Goal: Task Accomplishment & Management: Use online tool/utility

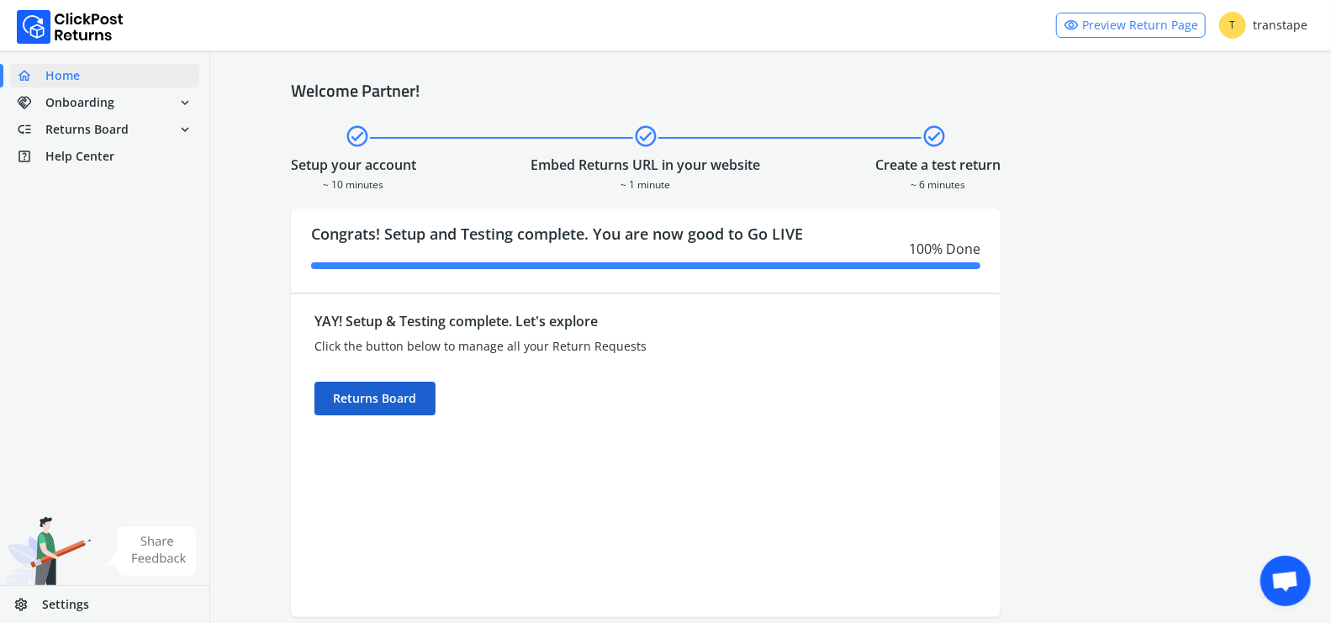
click at [415, 398] on div "Returns Board" at bounding box center [374, 399] width 121 height 34
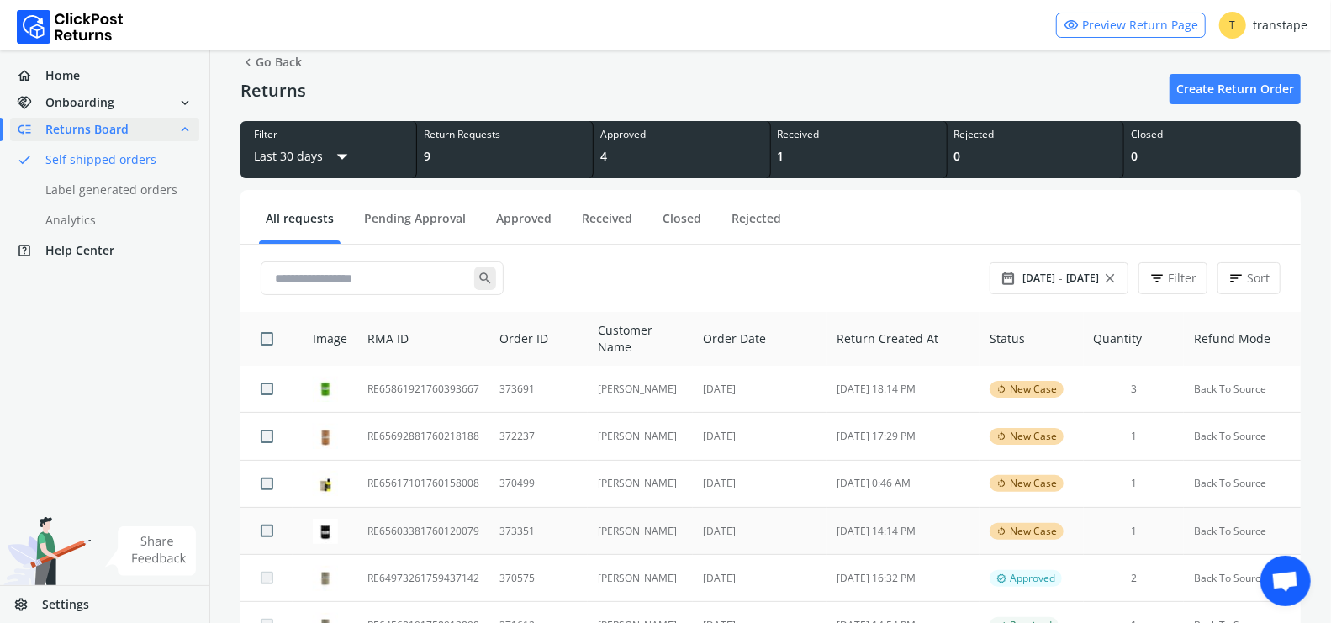
scroll to position [30, 0]
click at [573, 527] on td "373351" at bounding box center [538, 530] width 98 height 47
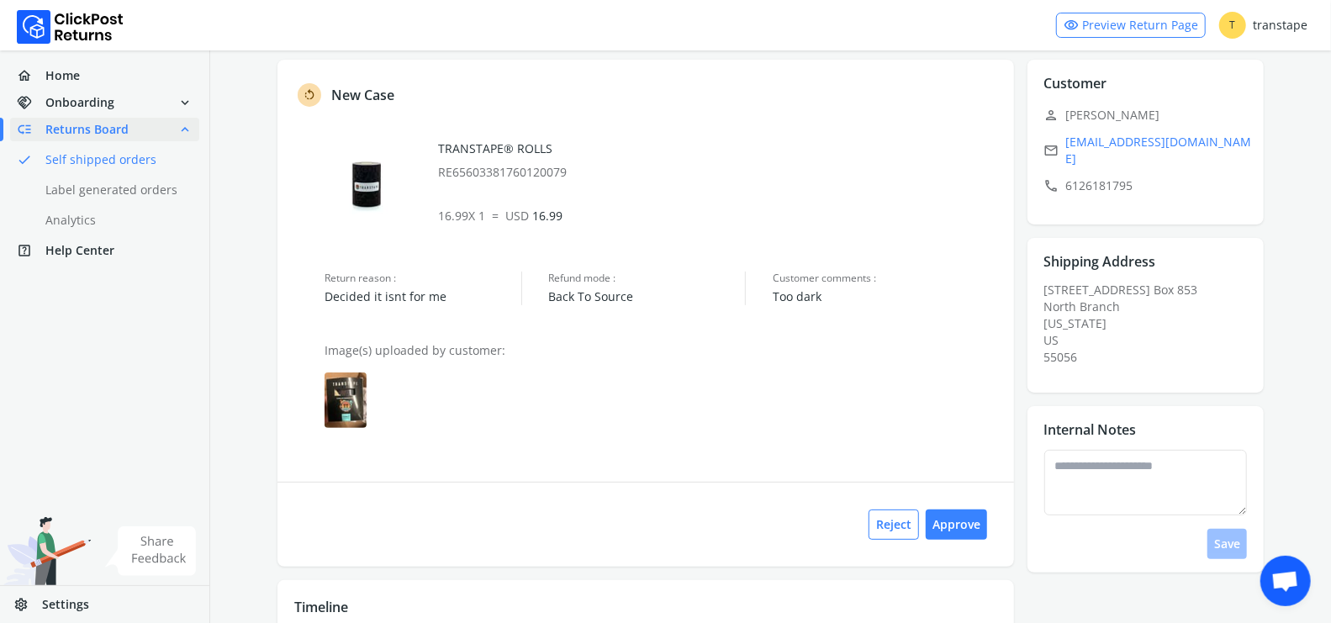
scroll to position [91, 0]
click at [357, 413] on img at bounding box center [346, 397] width 42 height 55
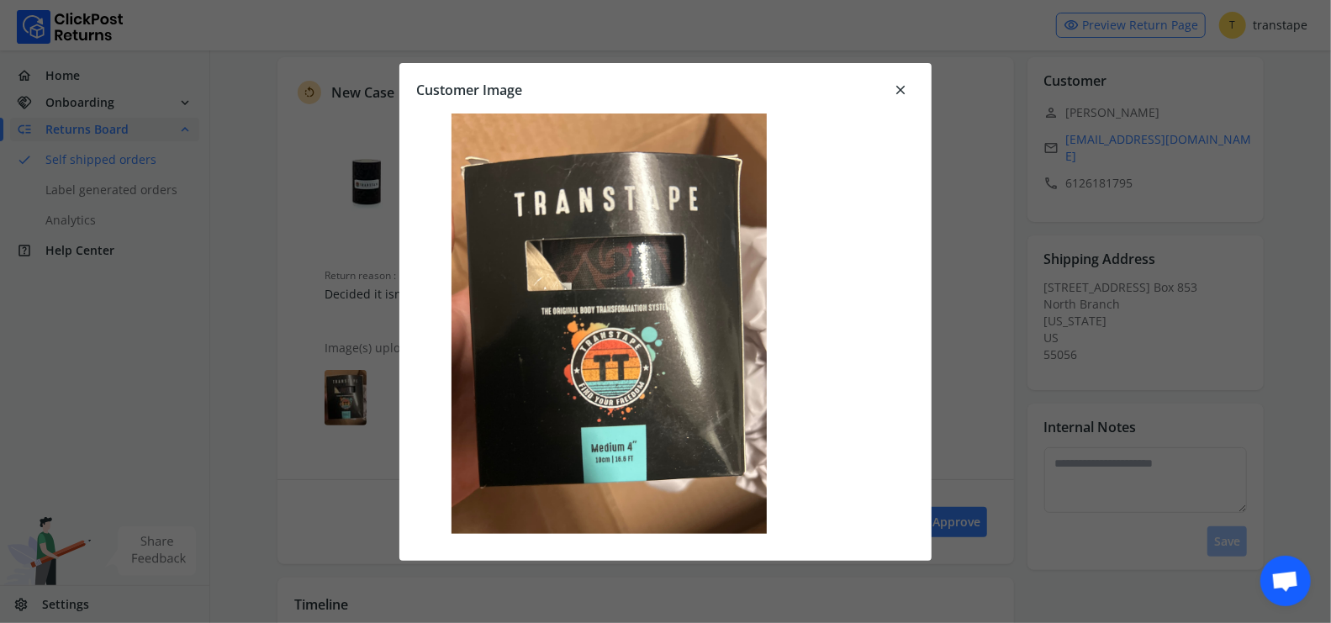
click at [898, 90] on span "close" at bounding box center [900, 90] width 15 height 24
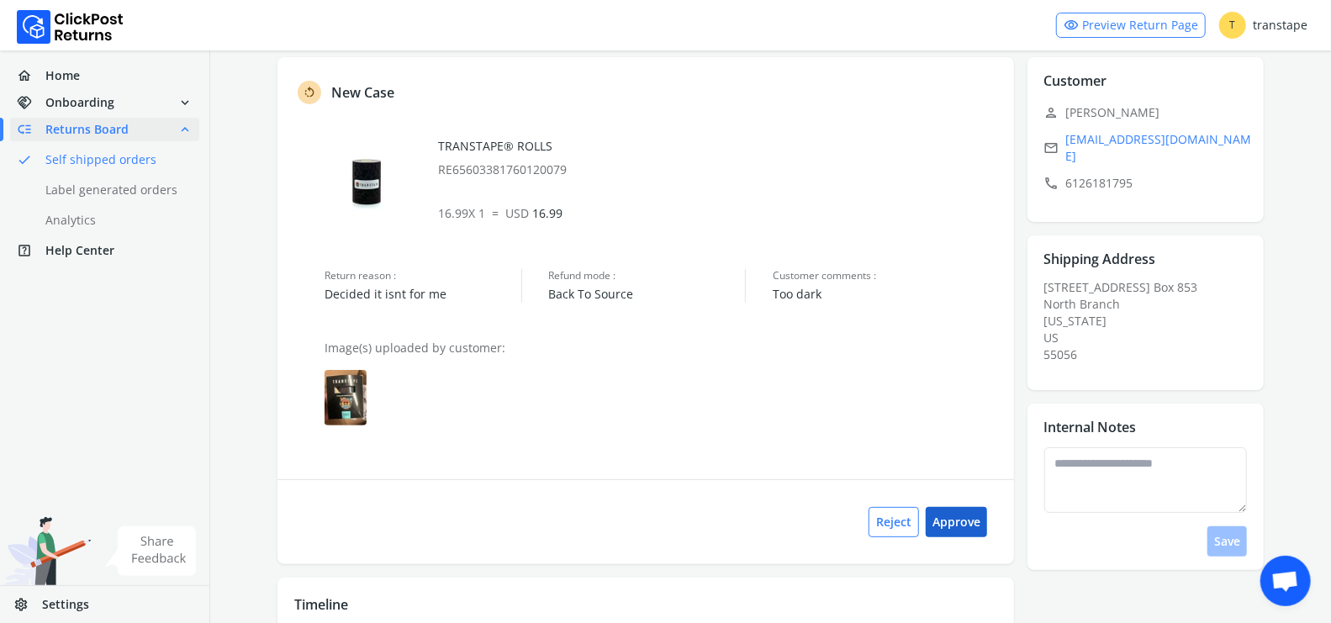
click at [980, 526] on button "Approve" at bounding box center [956, 522] width 61 height 30
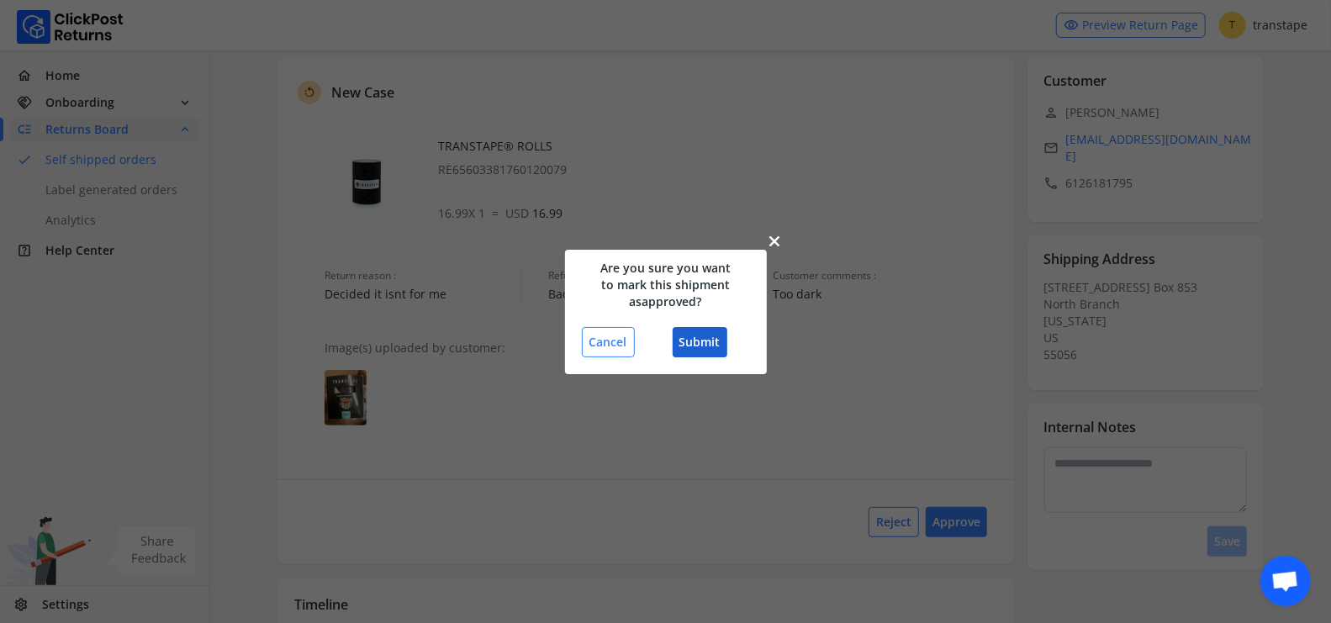
click at [710, 337] on button "Submit" at bounding box center [700, 342] width 55 height 30
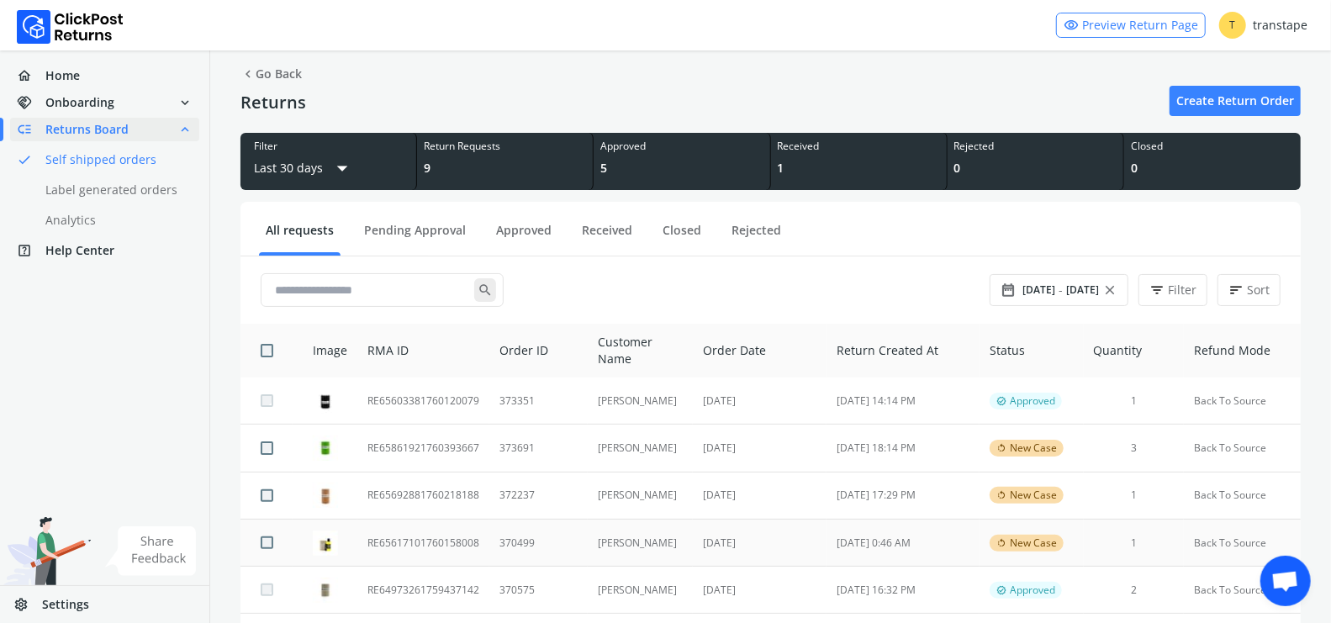
scroll to position [19, 0]
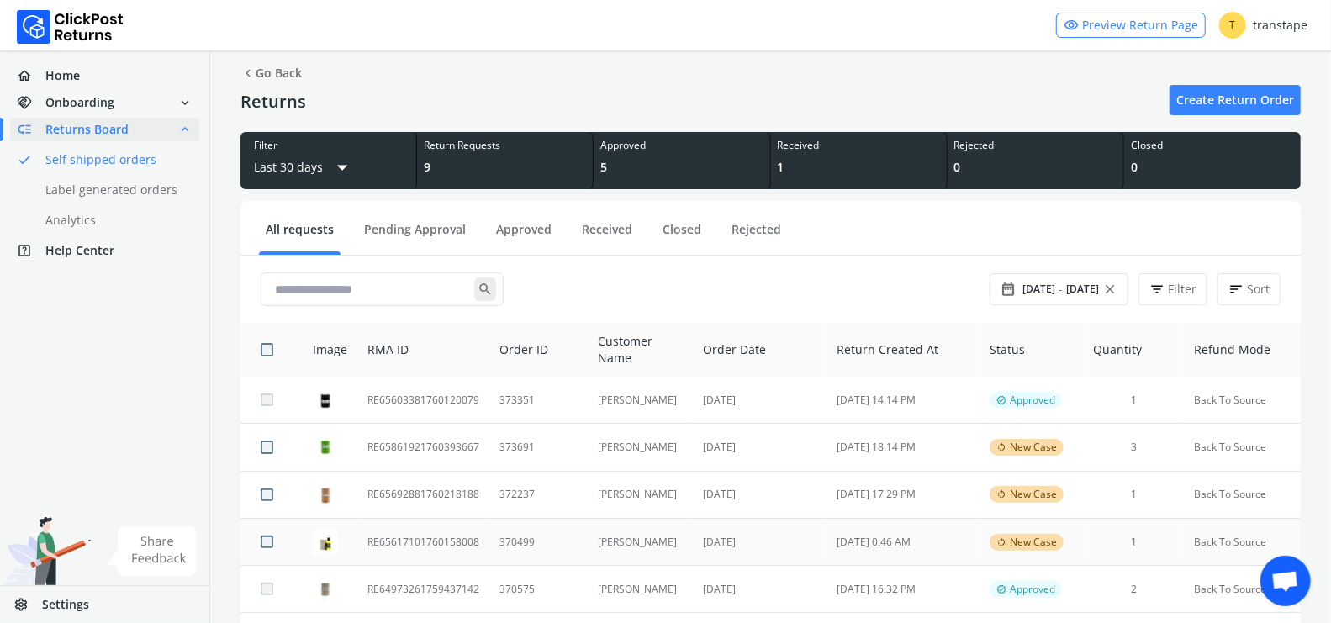
click at [539, 535] on td "370499" at bounding box center [538, 541] width 98 height 47
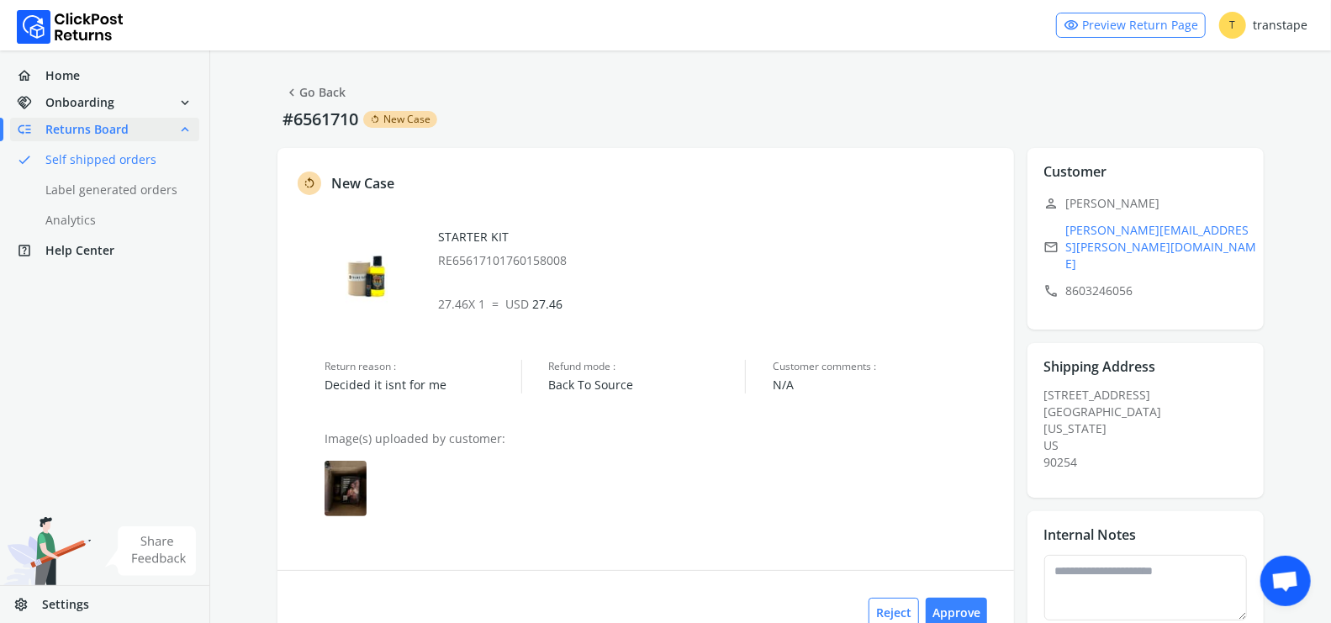
click at [360, 504] on img at bounding box center [346, 488] width 42 height 55
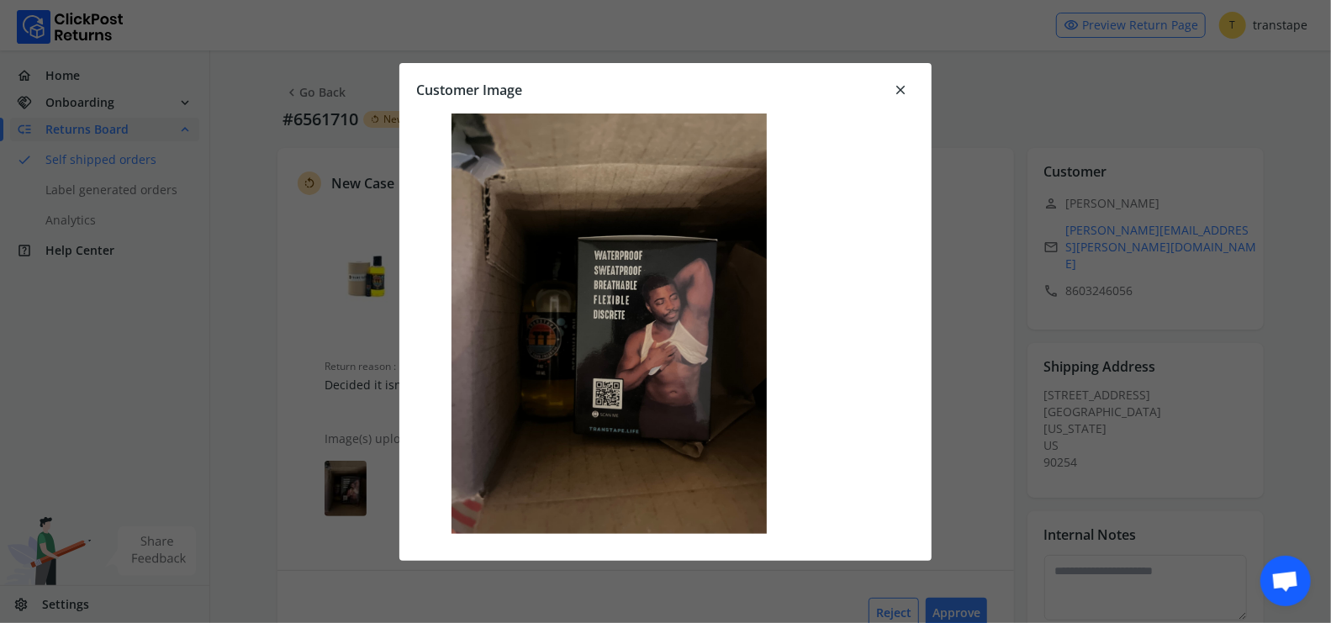
click at [905, 85] on span "close" at bounding box center [900, 90] width 15 height 24
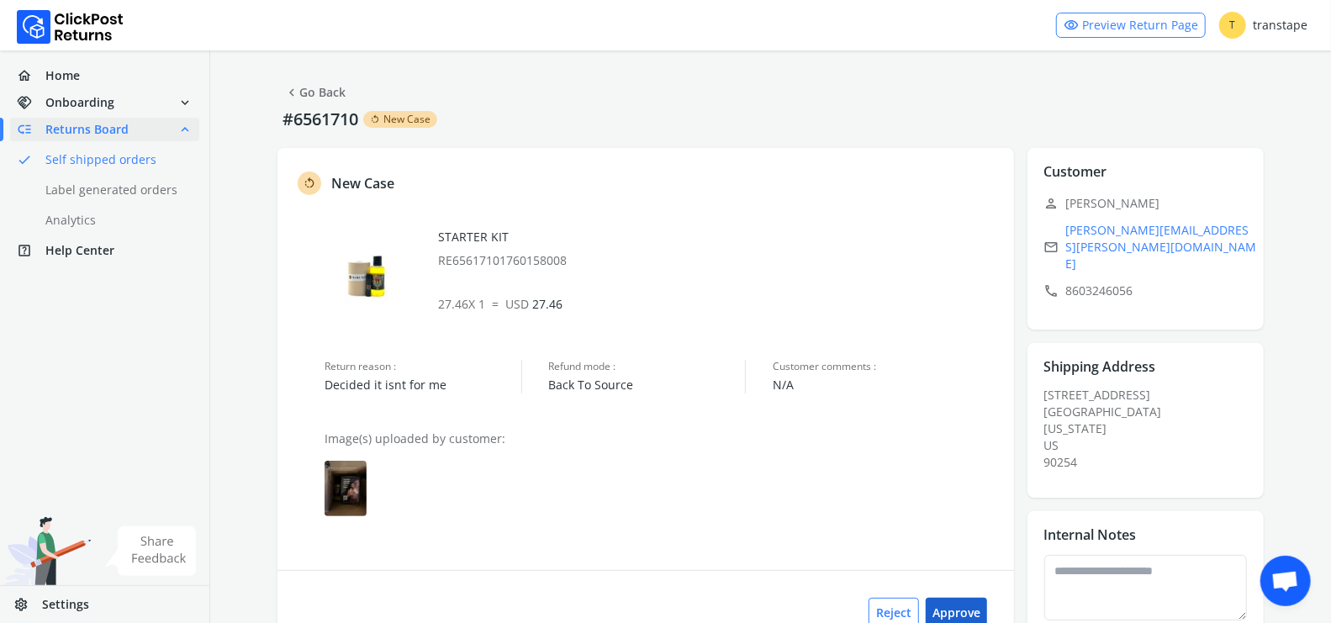
click at [961, 600] on button "Approve" at bounding box center [956, 613] width 61 height 30
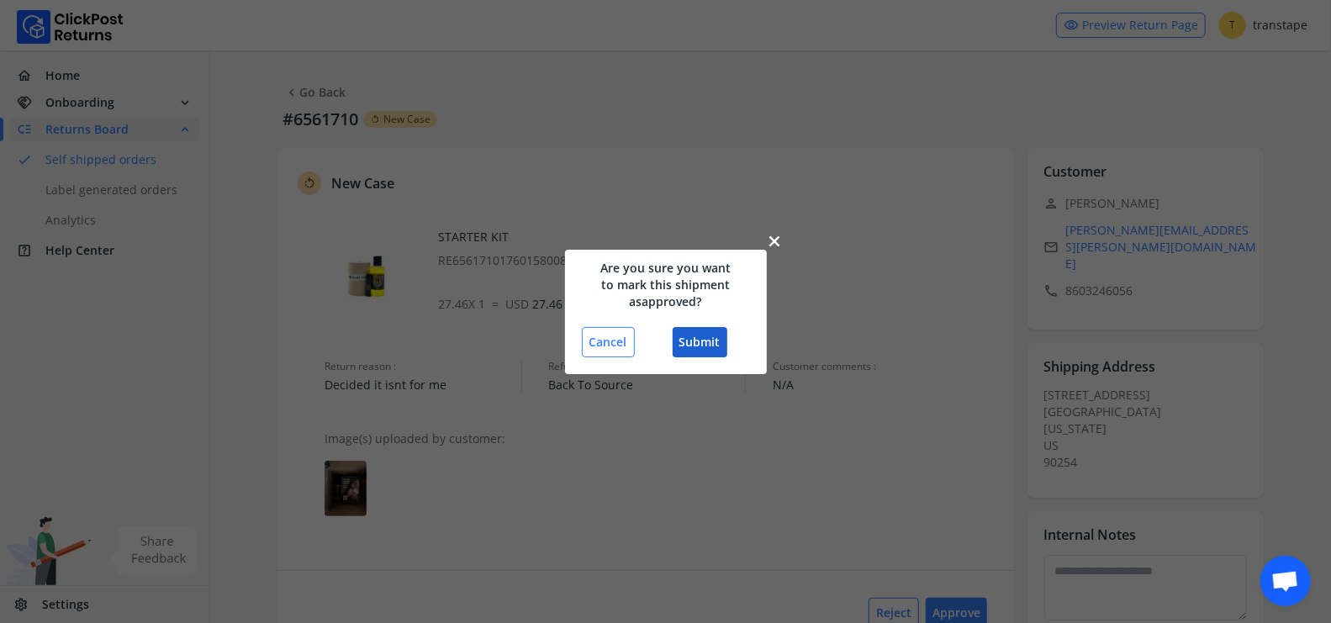
click at [716, 349] on button "Submit" at bounding box center [700, 342] width 55 height 30
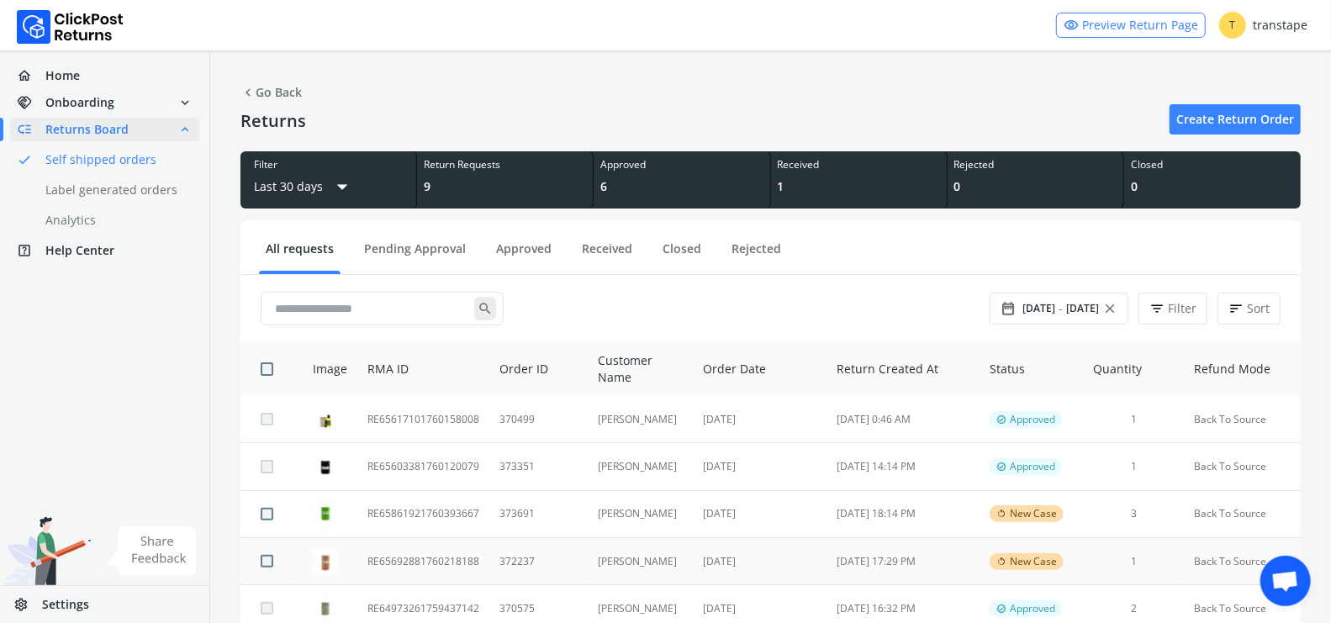
click at [605, 564] on td "[PERSON_NAME]" at bounding box center [640, 560] width 105 height 47
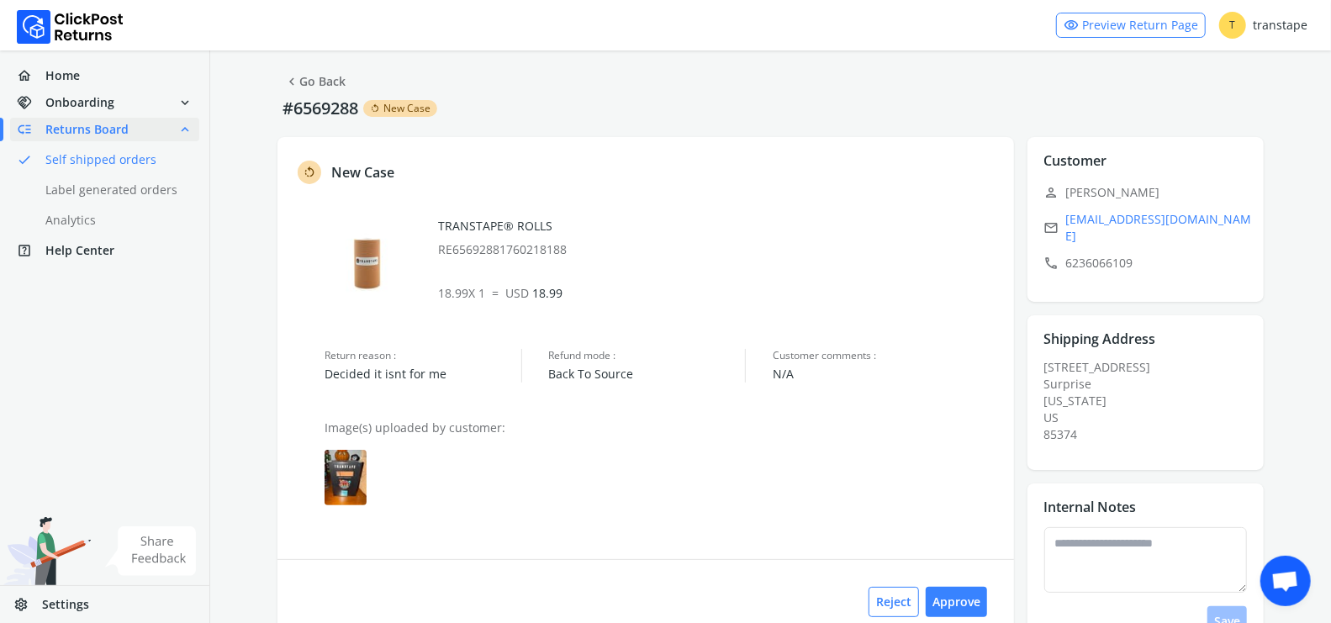
scroll to position [21, 0]
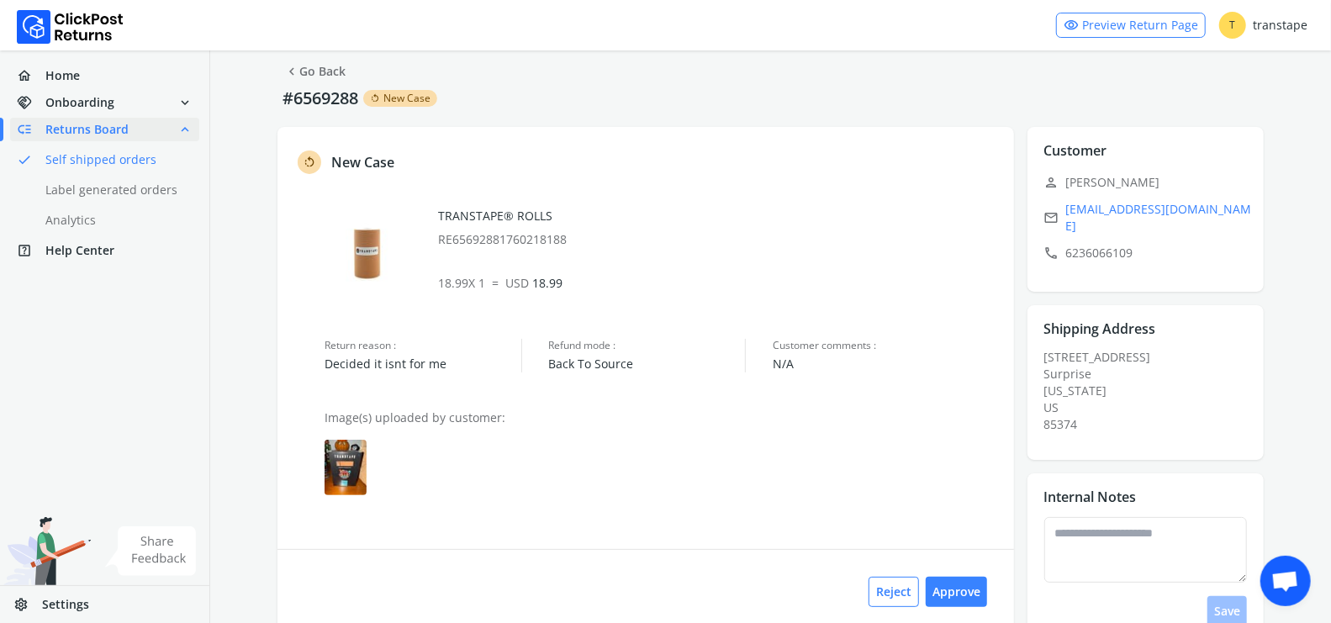
click at [346, 478] on img at bounding box center [346, 467] width 42 height 55
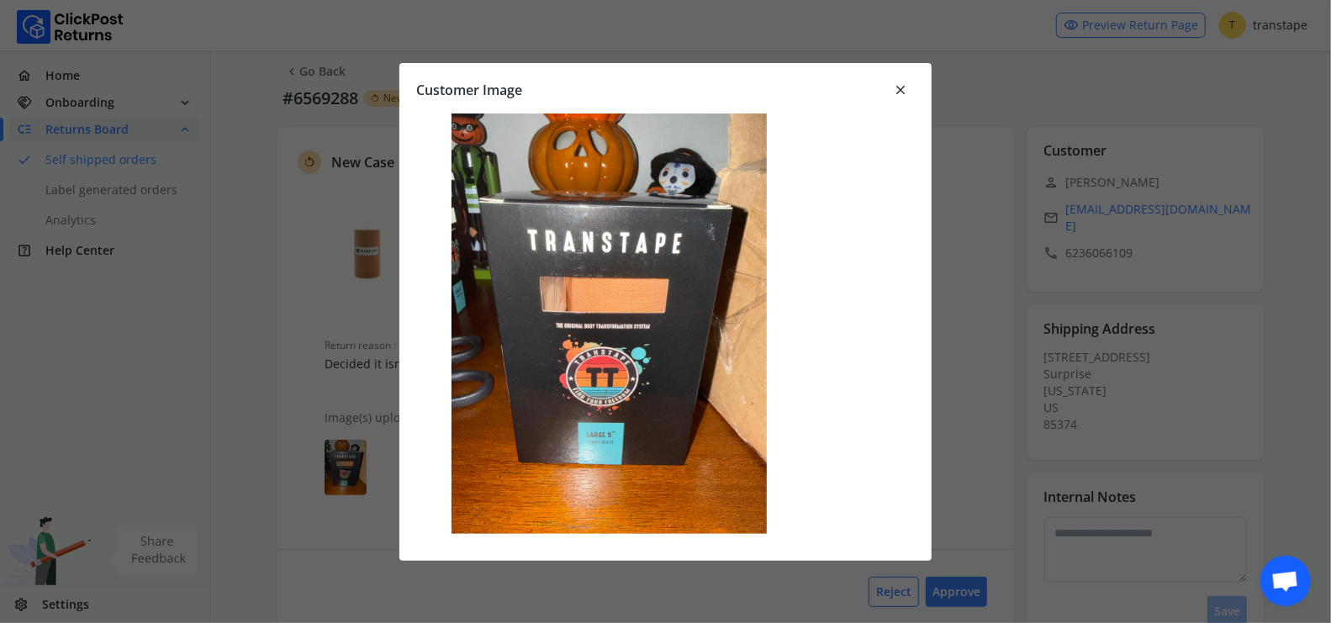
click at [896, 89] on span "close" at bounding box center [900, 90] width 15 height 24
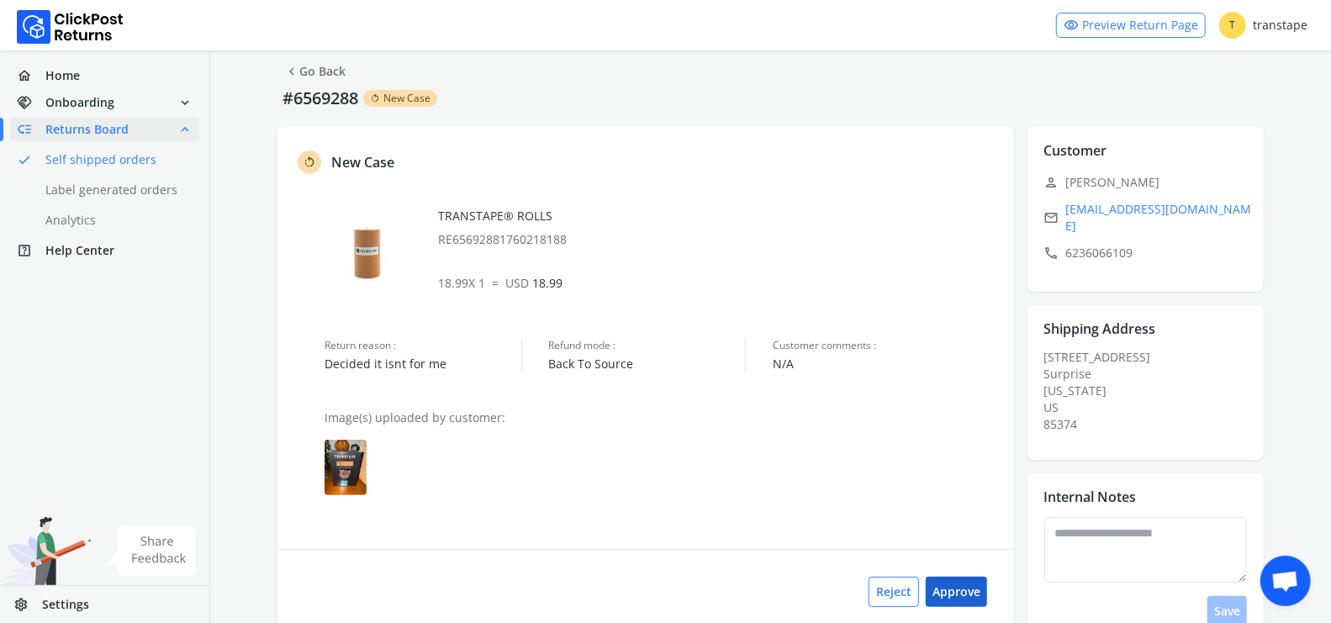
click at [970, 594] on button "Approve" at bounding box center [956, 592] width 61 height 30
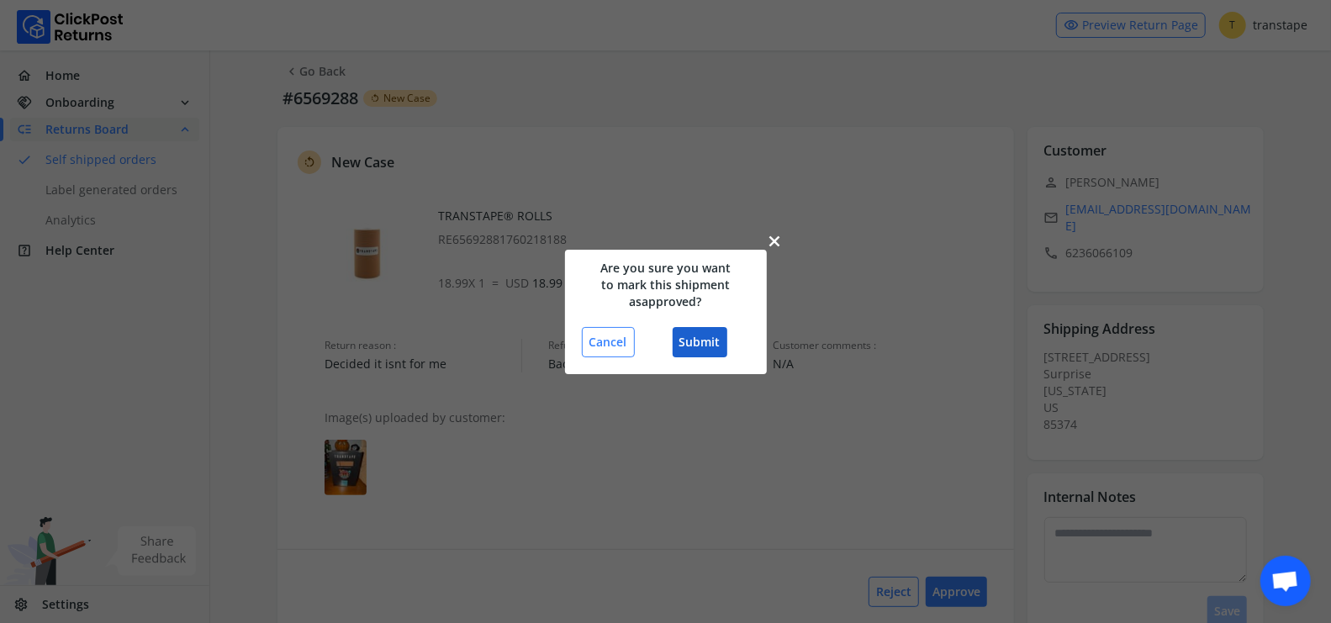
click at [711, 354] on button "Submit" at bounding box center [700, 342] width 55 height 30
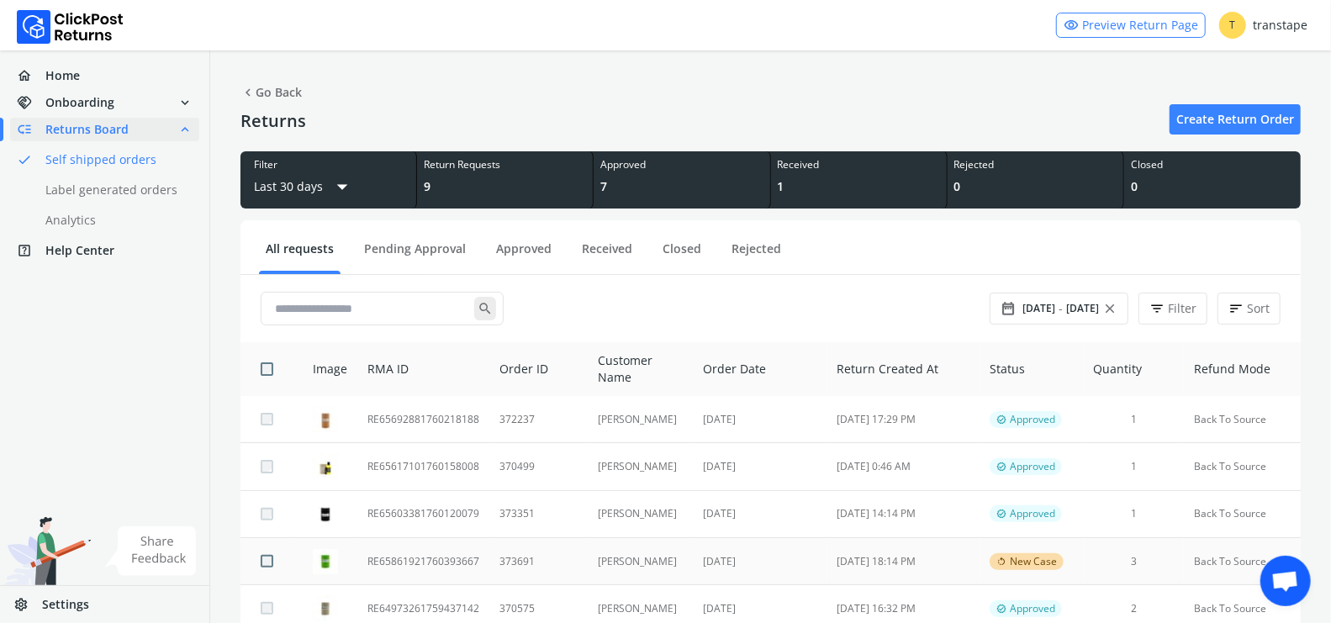
click at [499, 568] on td "373691" at bounding box center [538, 560] width 98 height 47
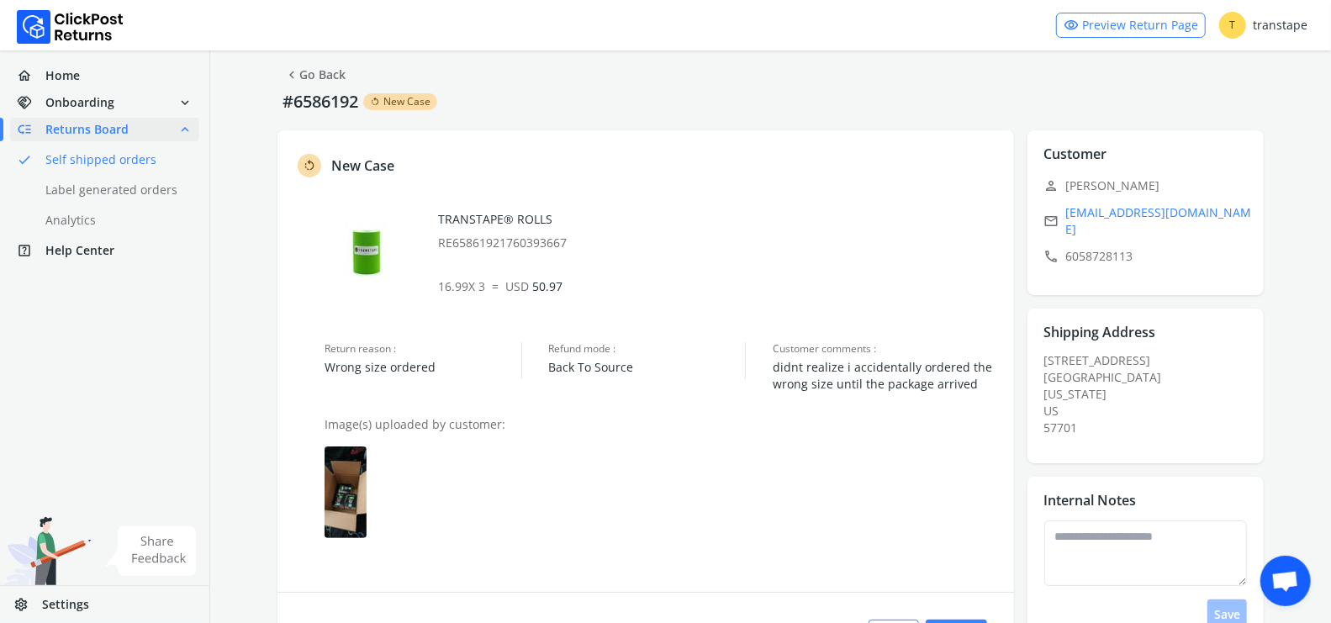
scroll to position [18, 0]
click at [367, 496] on div at bounding box center [661, 492] width 673 height 92
click at [344, 495] on img at bounding box center [346, 492] width 42 height 92
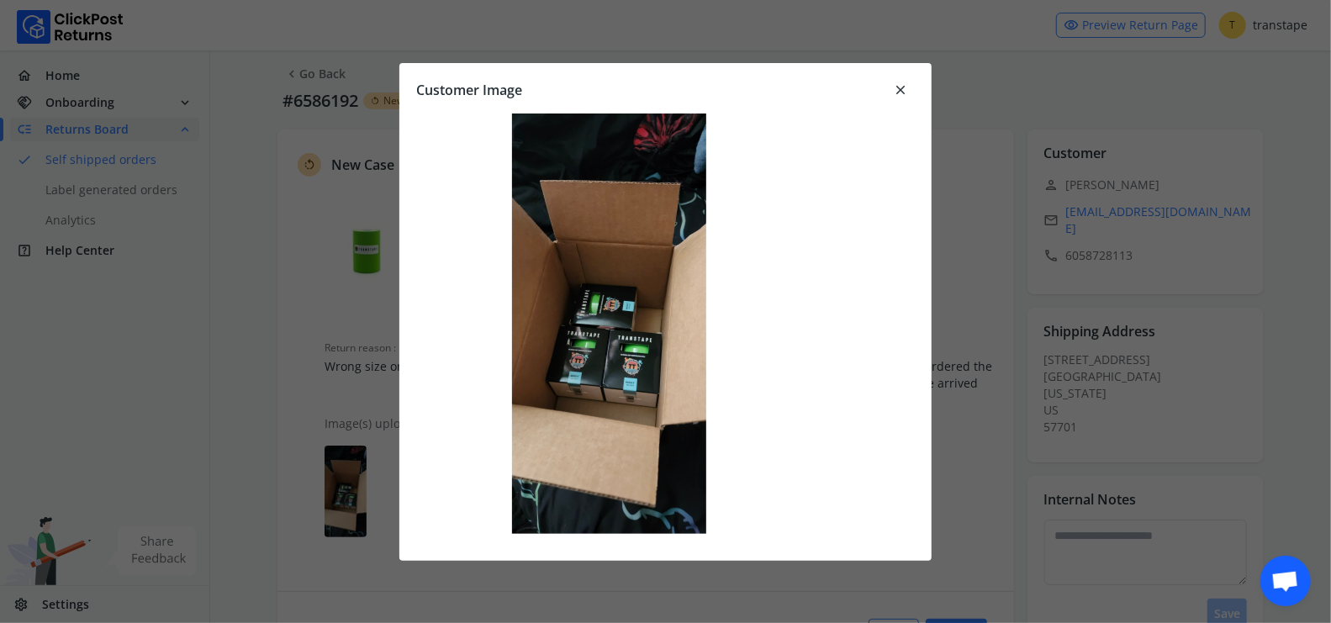
click at [901, 87] on span "close" at bounding box center [900, 90] width 15 height 24
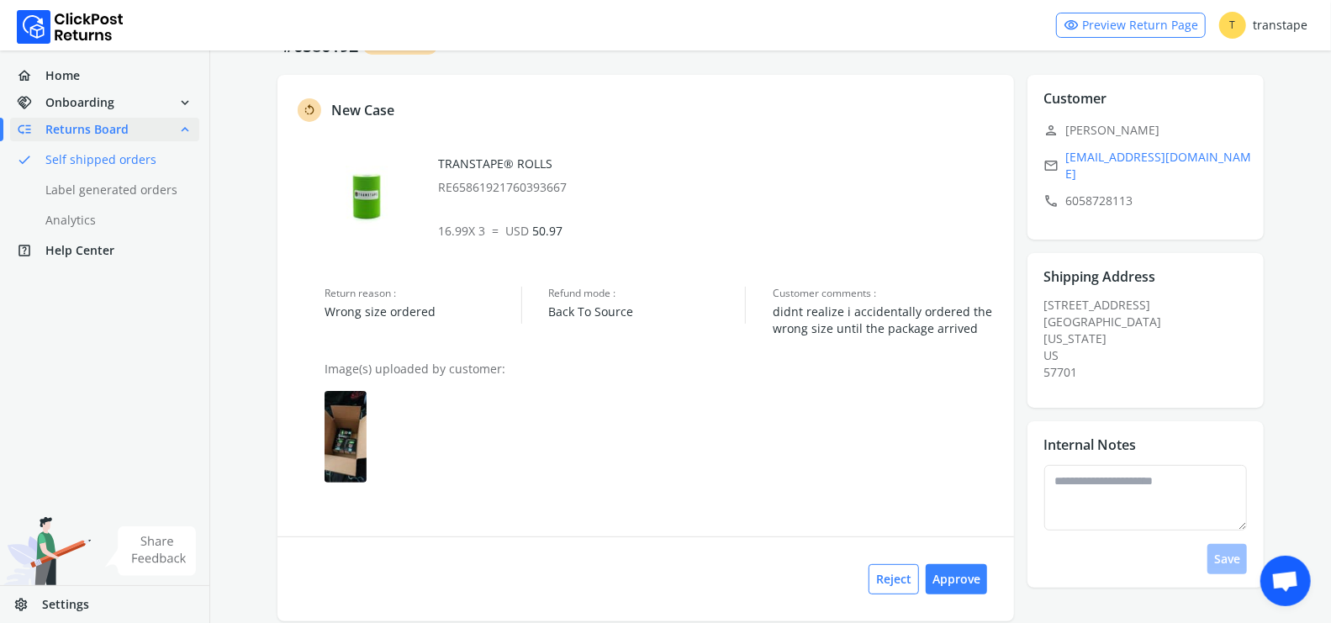
scroll to position [103, 0]
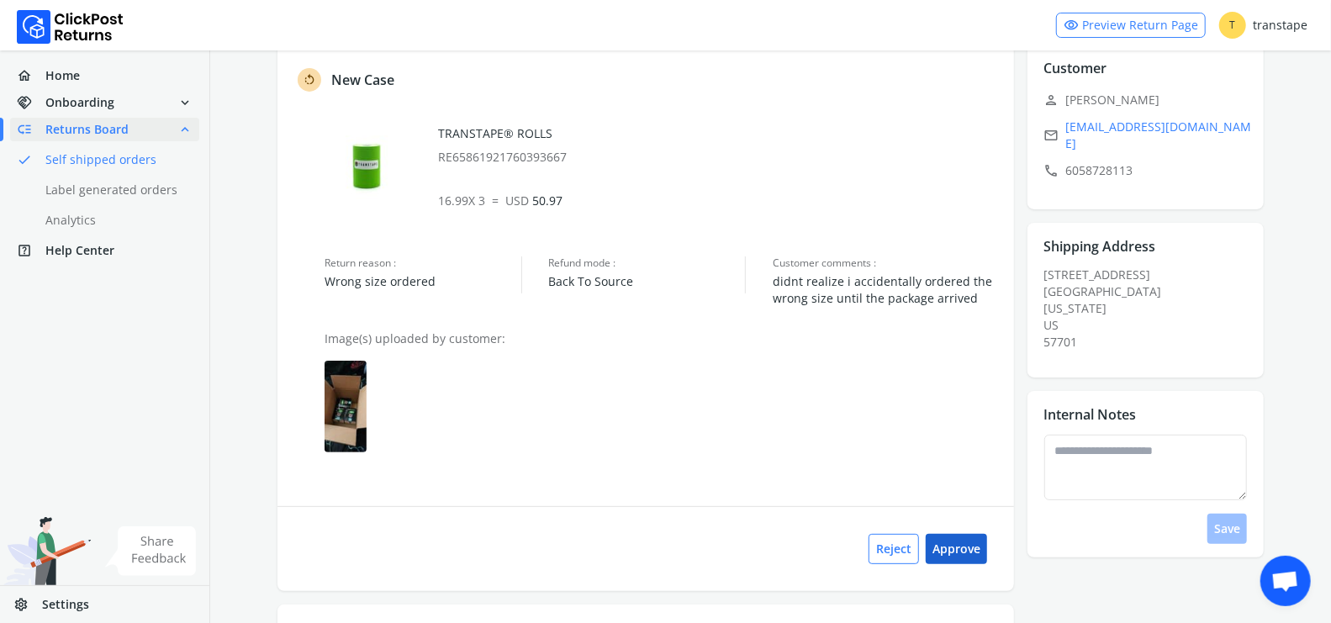
click at [959, 559] on button "Approve" at bounding box center [956, 549] width 61 height 30
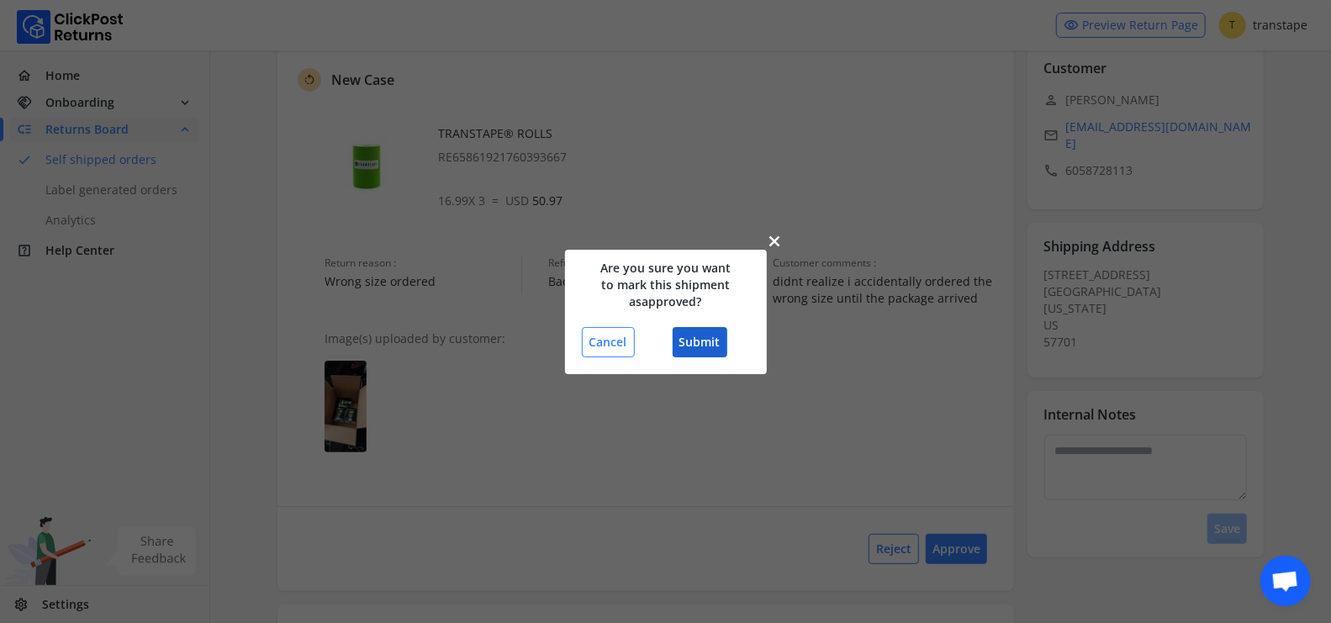
click at [701, 350] on button "Submit" at bounding box center [700, 342] width 55 height 30
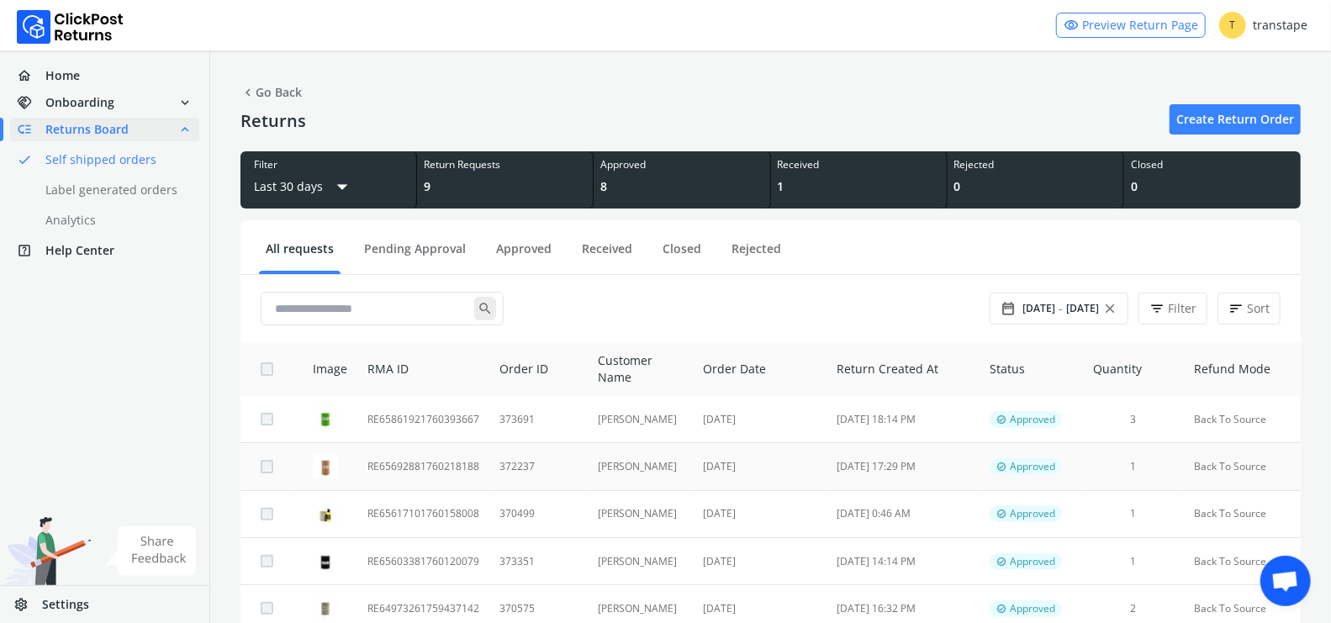
scroll to position [272, 0]
